Goal: Navigation & Orientation: Find specific page/section

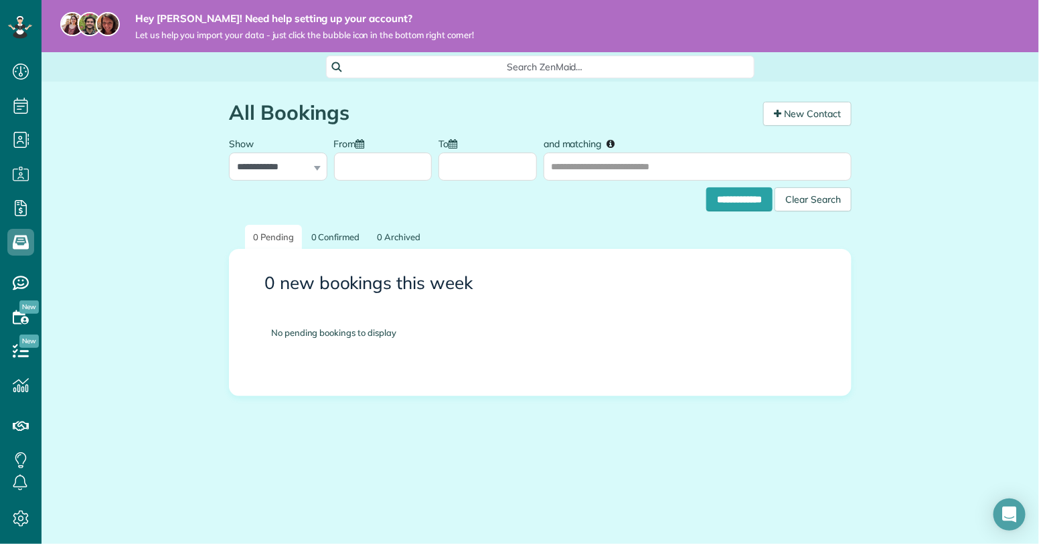
scroll to position [6, 6]
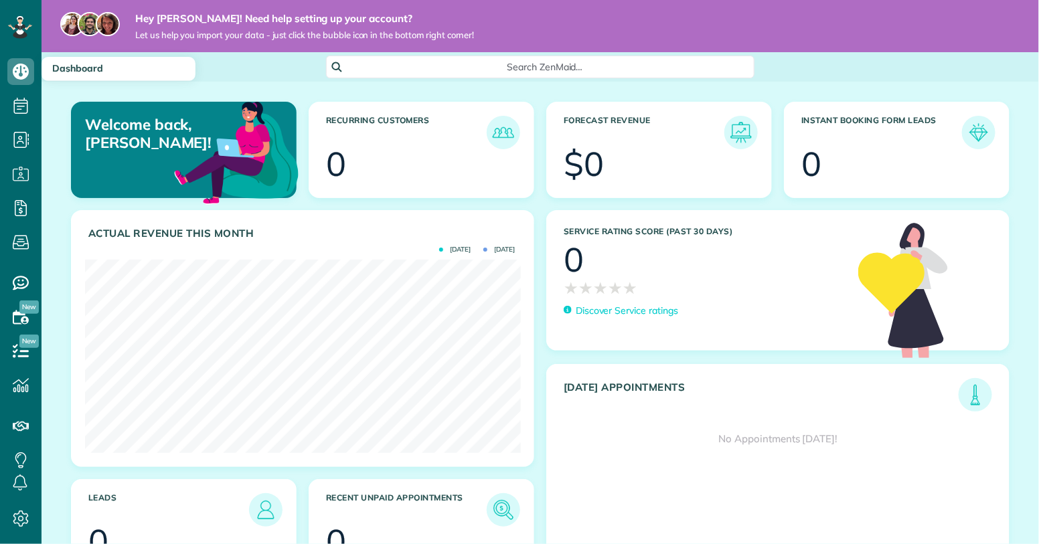
scroll to position [193, 435]
click at [21, 69] on icon at bounding box center [20, 71] width 27 height 27
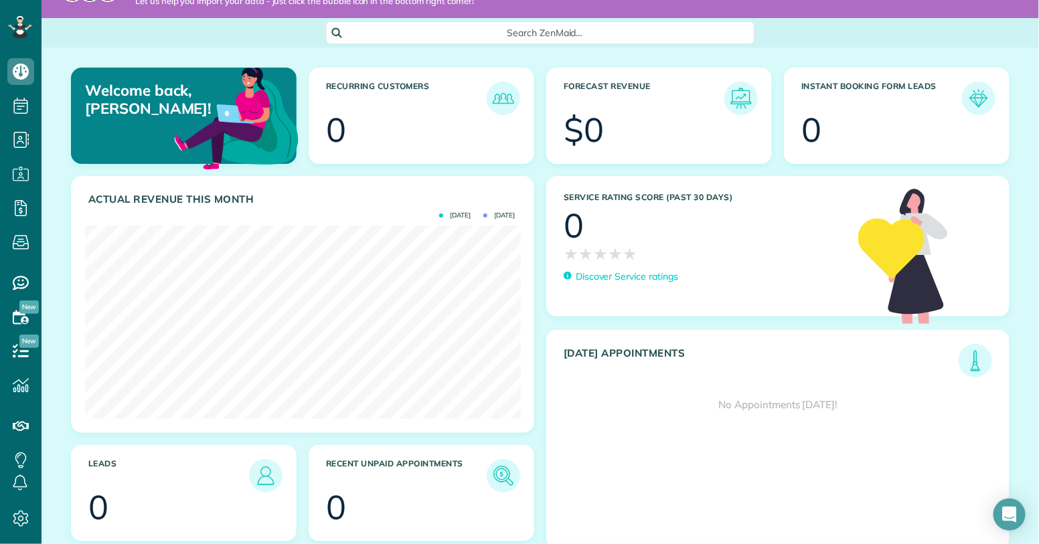
scroll to position [51, 0]
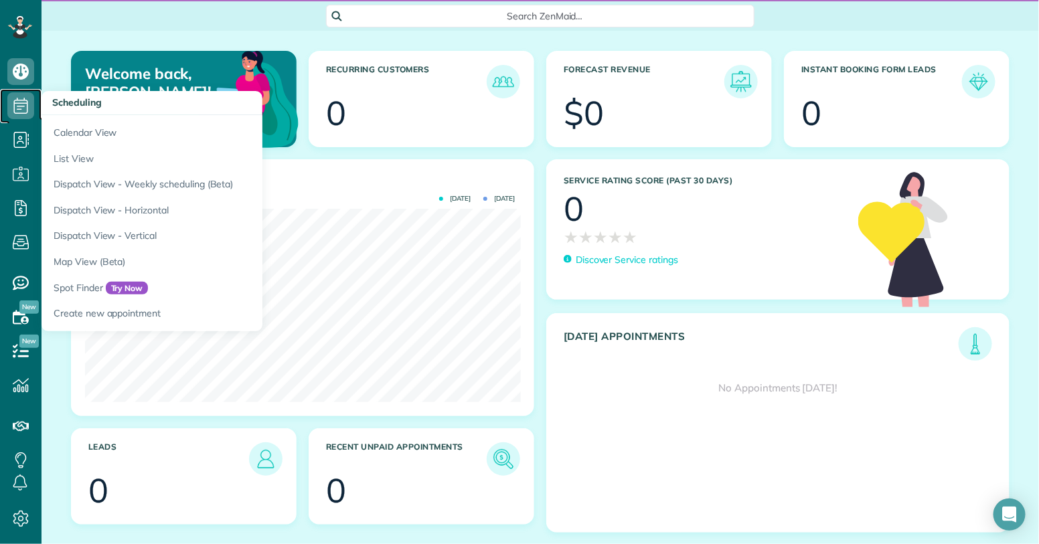
click at [21, 103] on use at bounding box center [21, 106] width 14 height 16
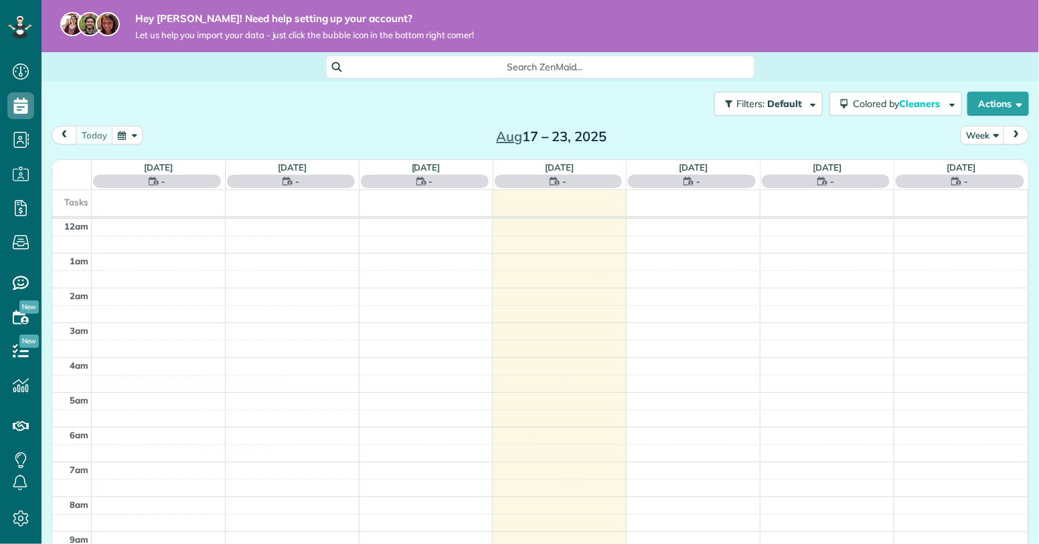
scroll to position [243, 0]
